Goal: Task Accomplishment & Management: Manage account settings

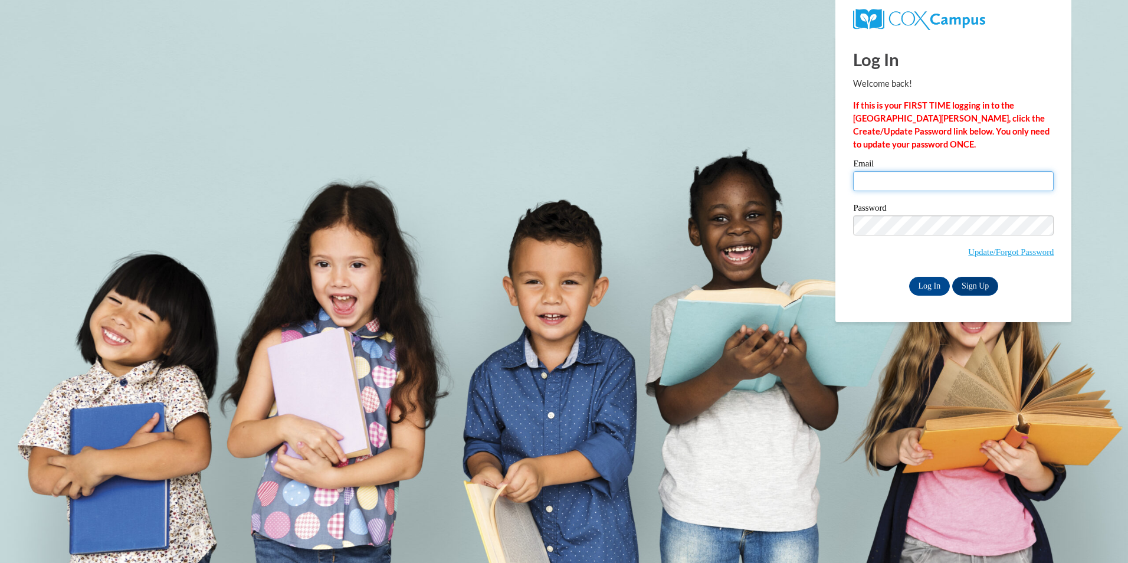
click at [887, 180] on input "Email" at bounding box center [953, 181] width 201 height 20
type input "[EMAIL_ADDRESS][DOMAIN_NAME]"
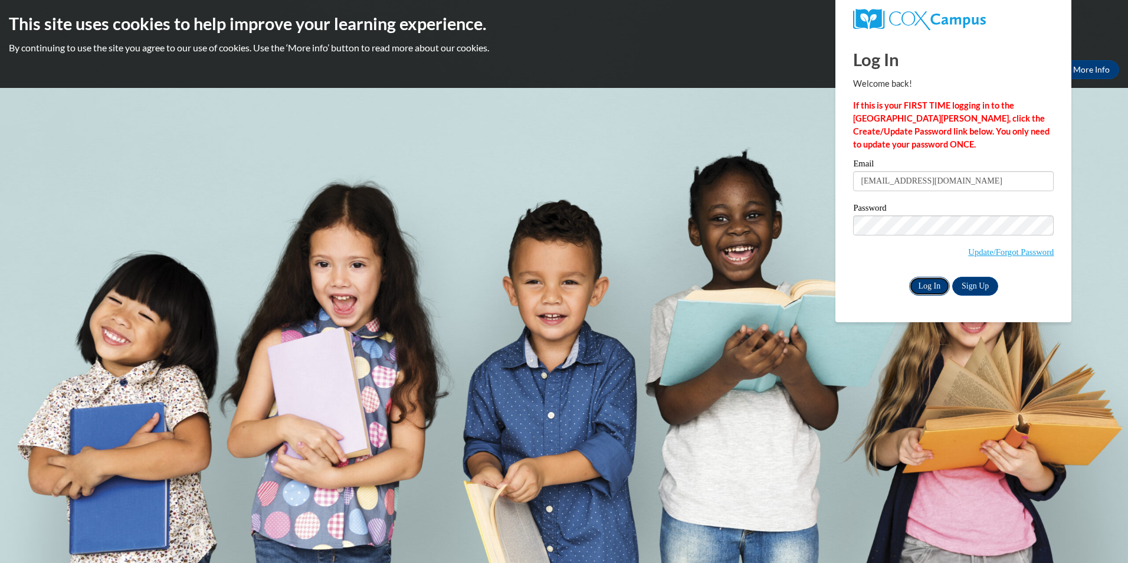
click at [931, 280] on input "Log In" at bounding box center [929, 286] width 41 height 19
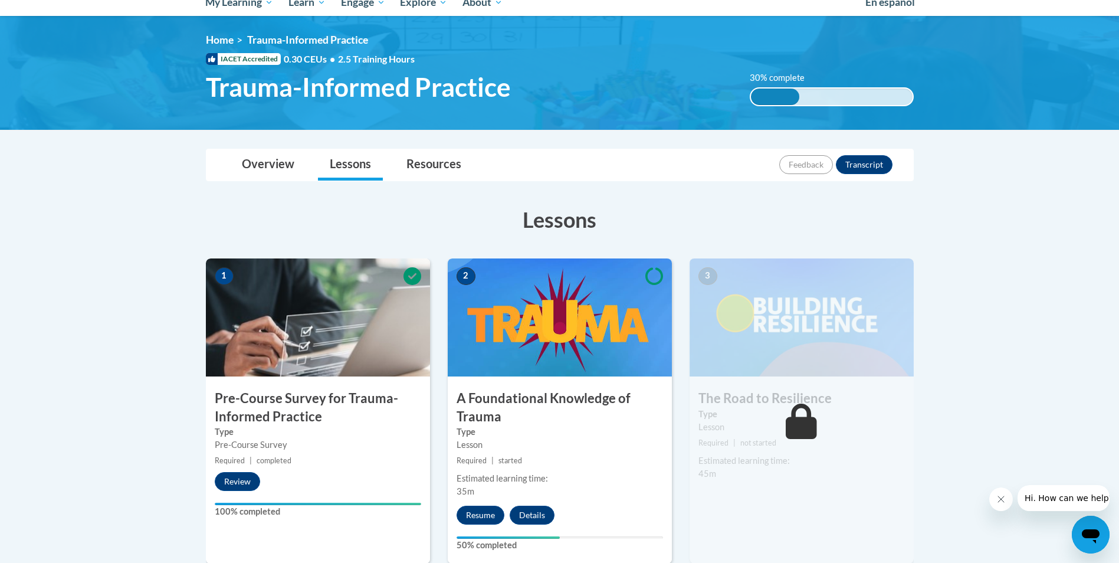
scroll to position [118, 0]
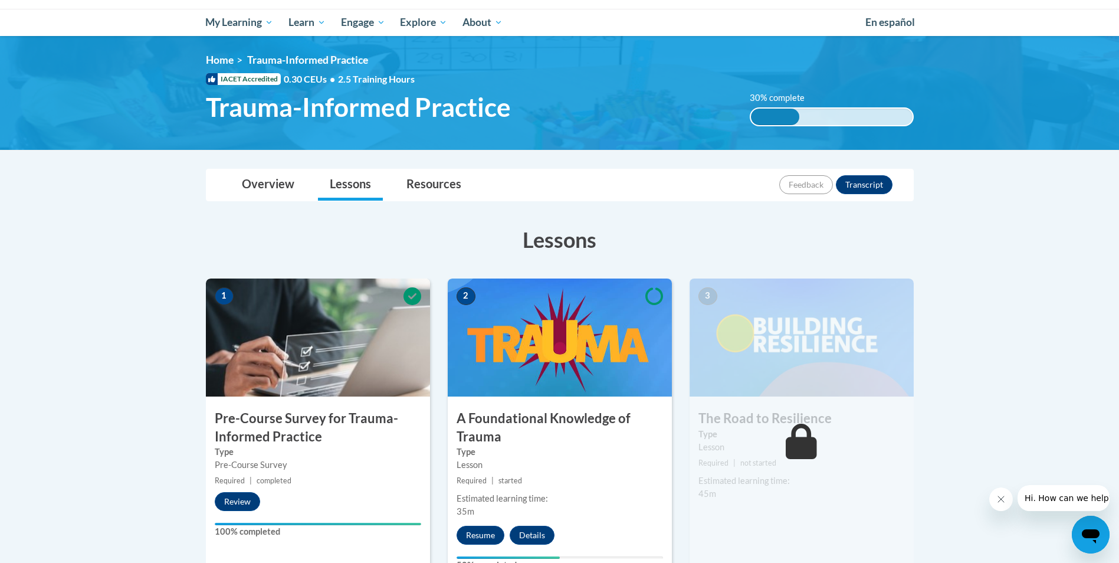
click at [1112, 175] on body "This site uses cookies to help improve your learning experience. By continuing …" at bounding box center [559, 527] width 1119 height 1290
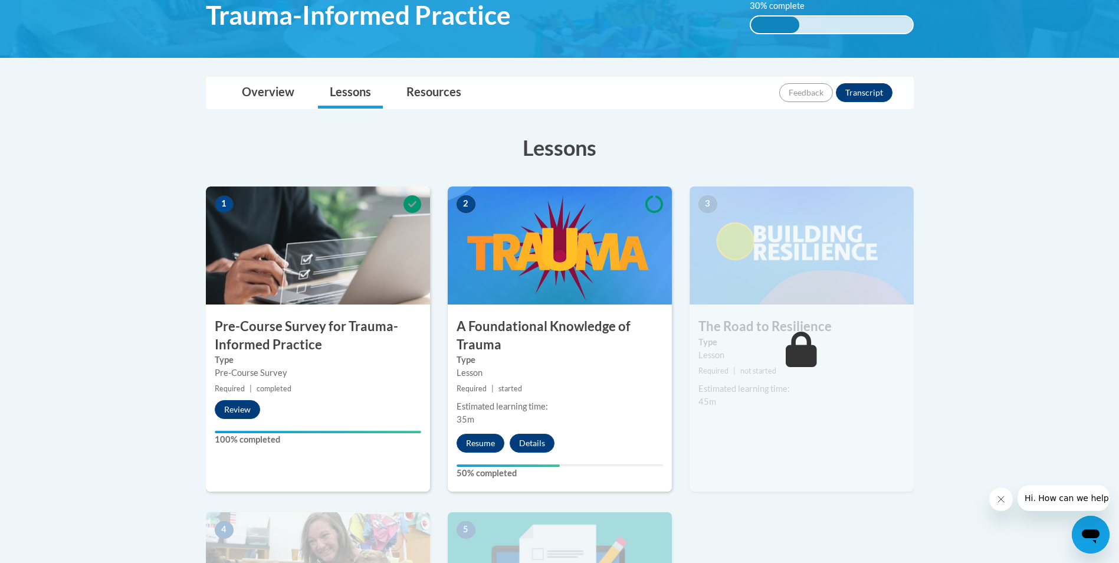
scroll to position [59, 0]
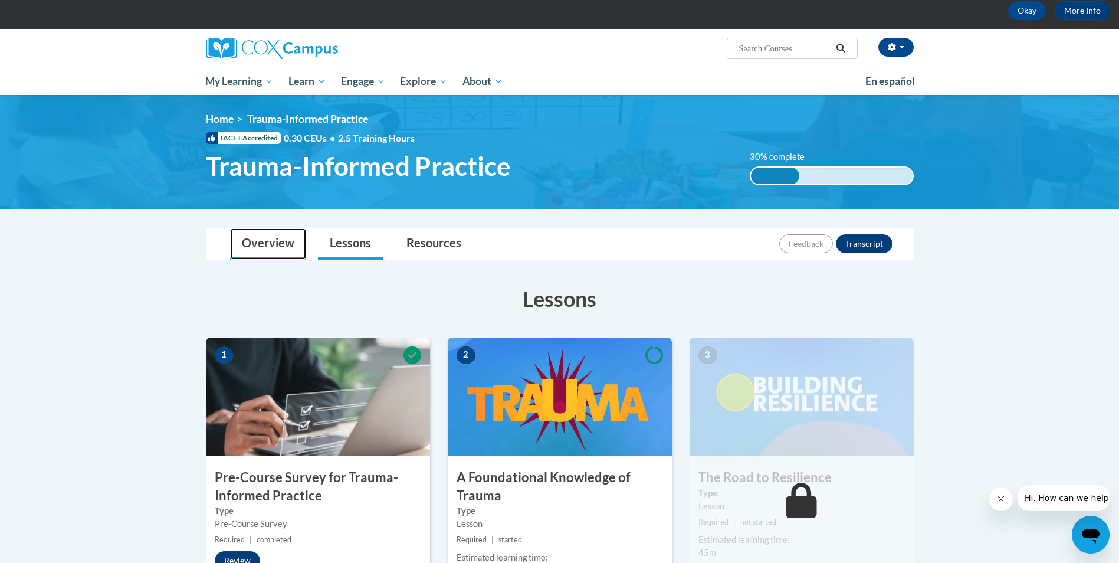
click at [270, 247] on link "Overview" at bounding box center [268, 243] width 76 height 31
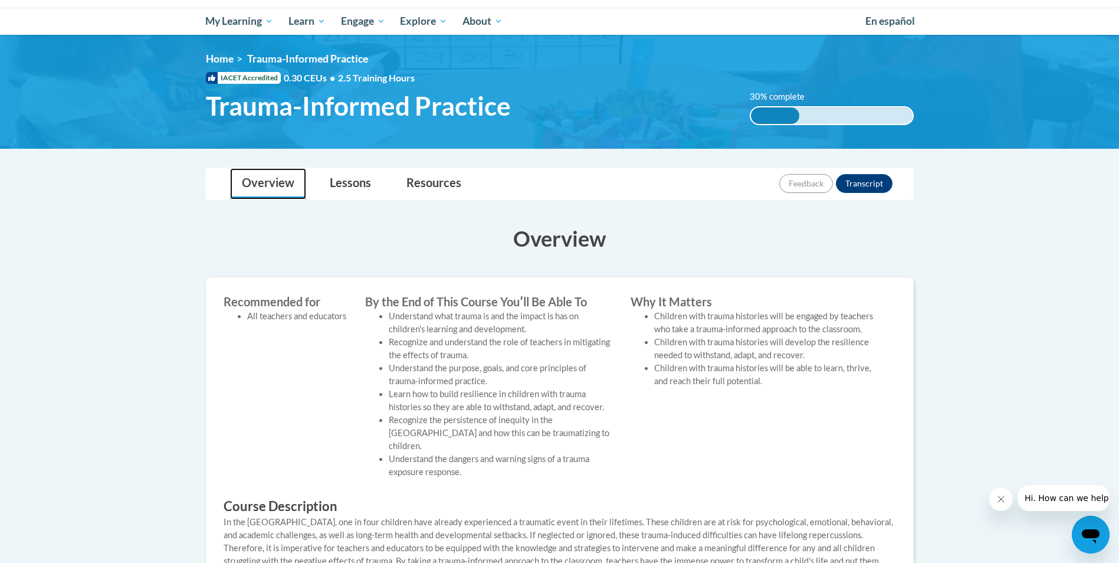
scroll to position [118, 0]
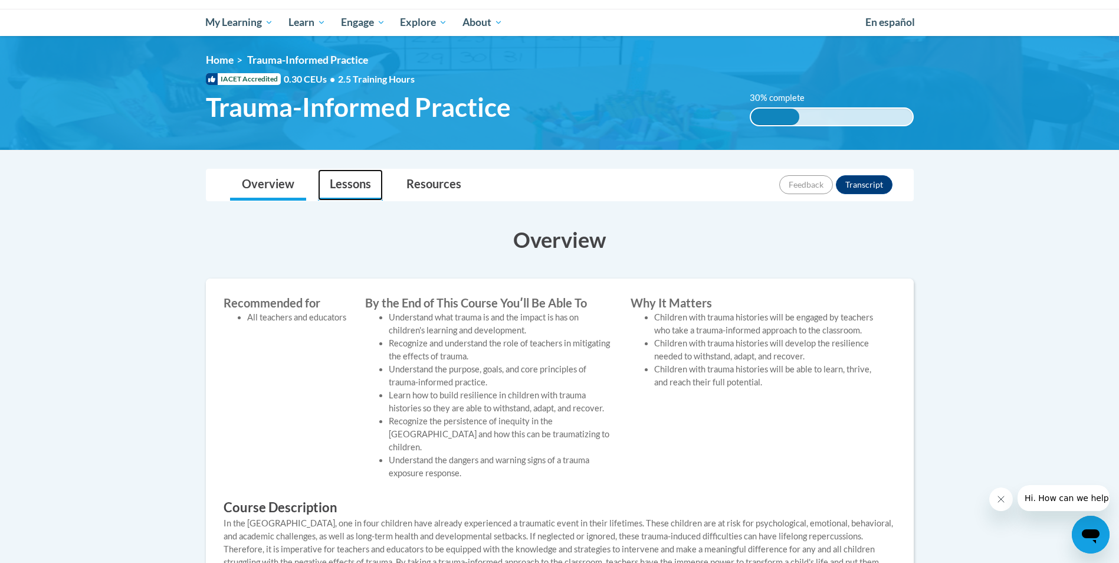
click at [359, 188] on link "Lessons" at bounding box center [350, 184] width 65 height 31
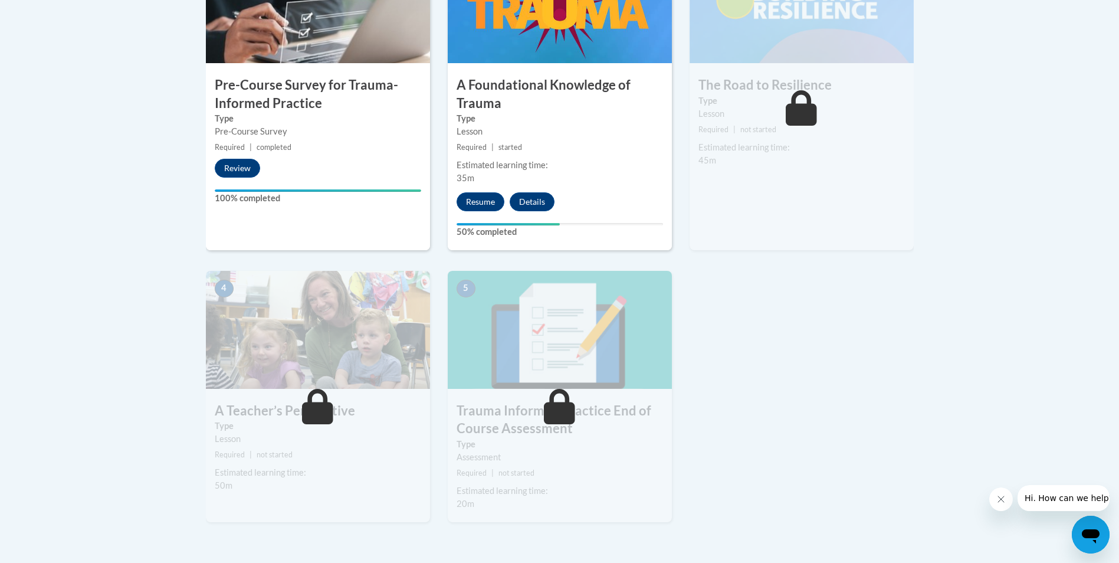
scroll to position [472, 0]
